Goal: Information Seeking & Learning: Learn about a topic

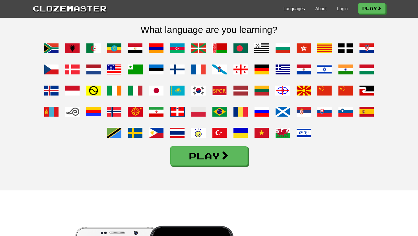
scroll to position [490, 0]
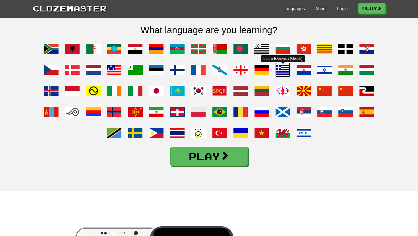
click at [283, 77] on span at bounding box center [282, 69] width 15 height 15
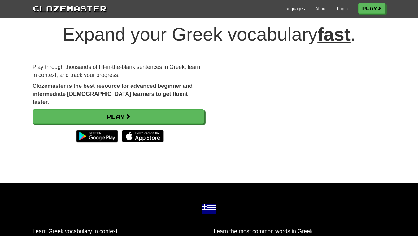
scroll to position [13, 0]
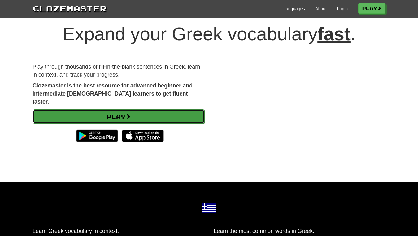
click at [191, 112] on link "Play" at bounding box center [119, 116] width 172 height 14
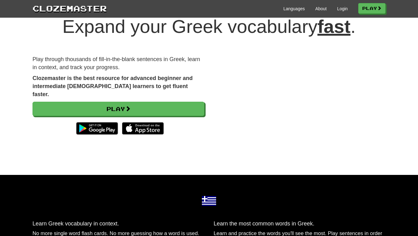
scroll to position [21, 0]
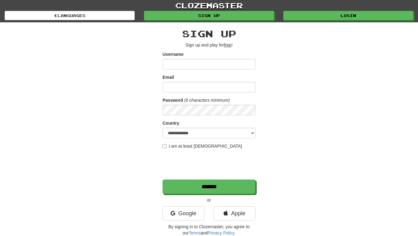
scroll to position [0, 0]
